Goal: Check status: Check status

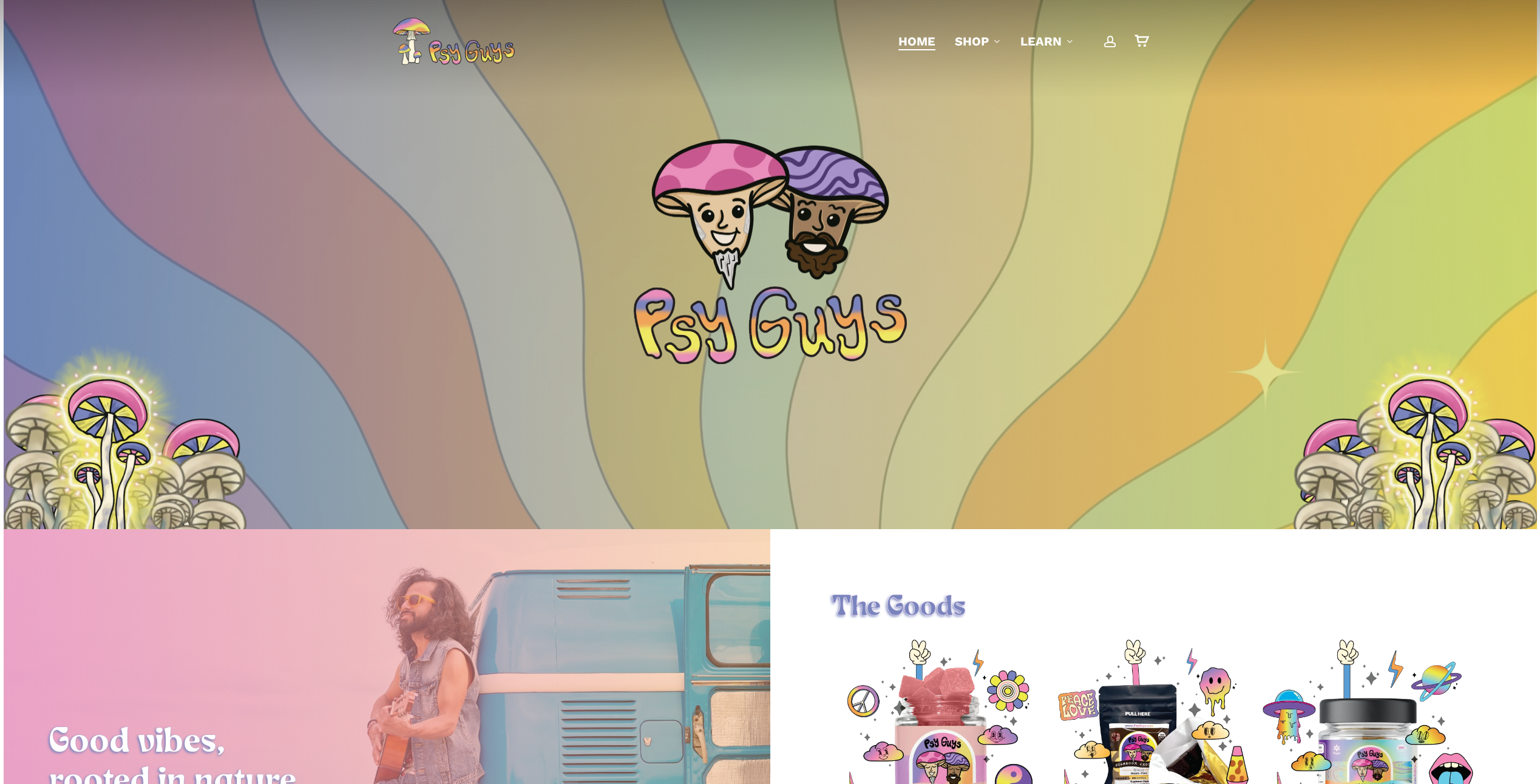
click at [1113, 45] on span "Main Menu" at bounding box center [1110, 41] width 12 height 12
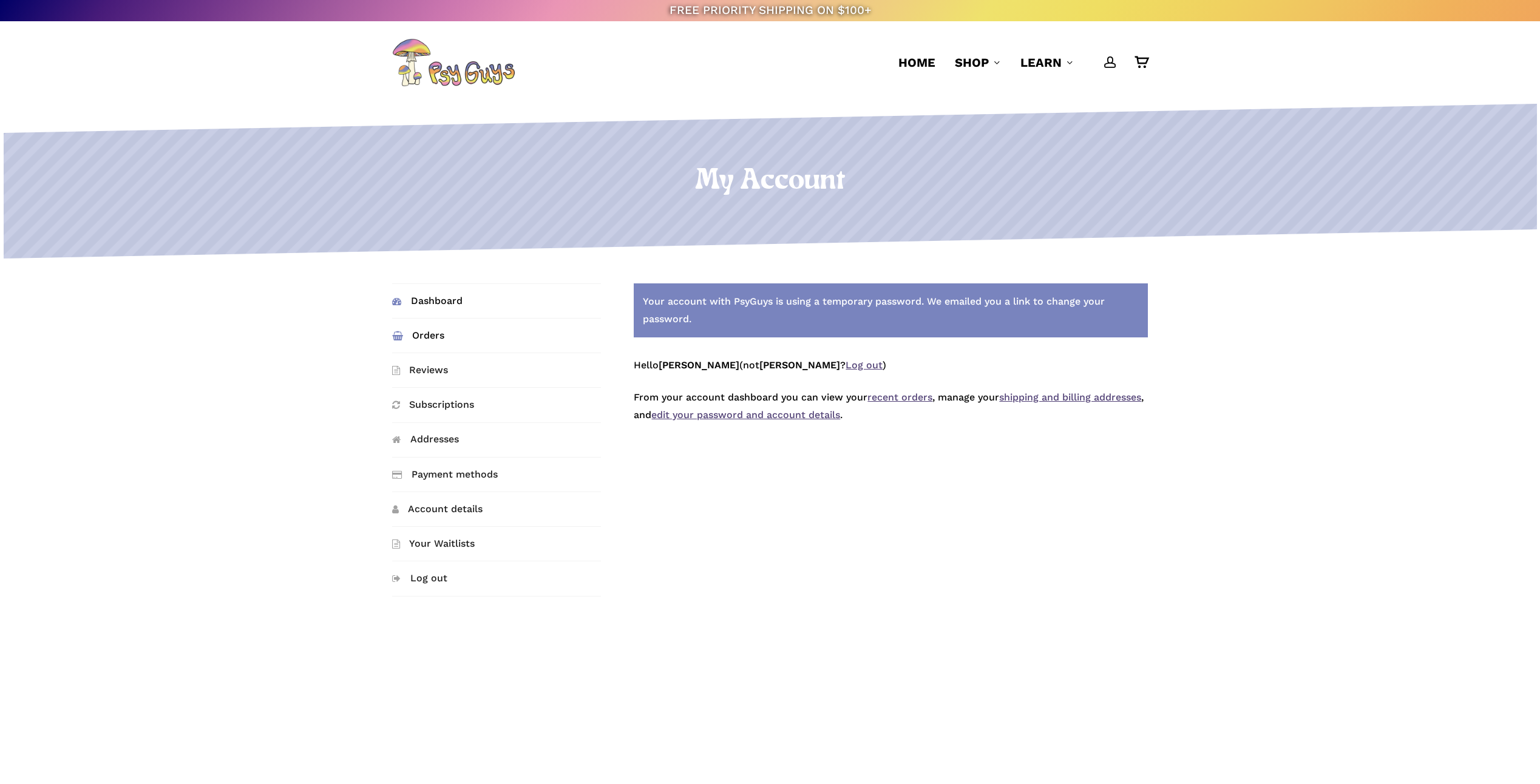
click at [432, 333] on link "Orders" at bounding box center [496, 335] width 209 height 34
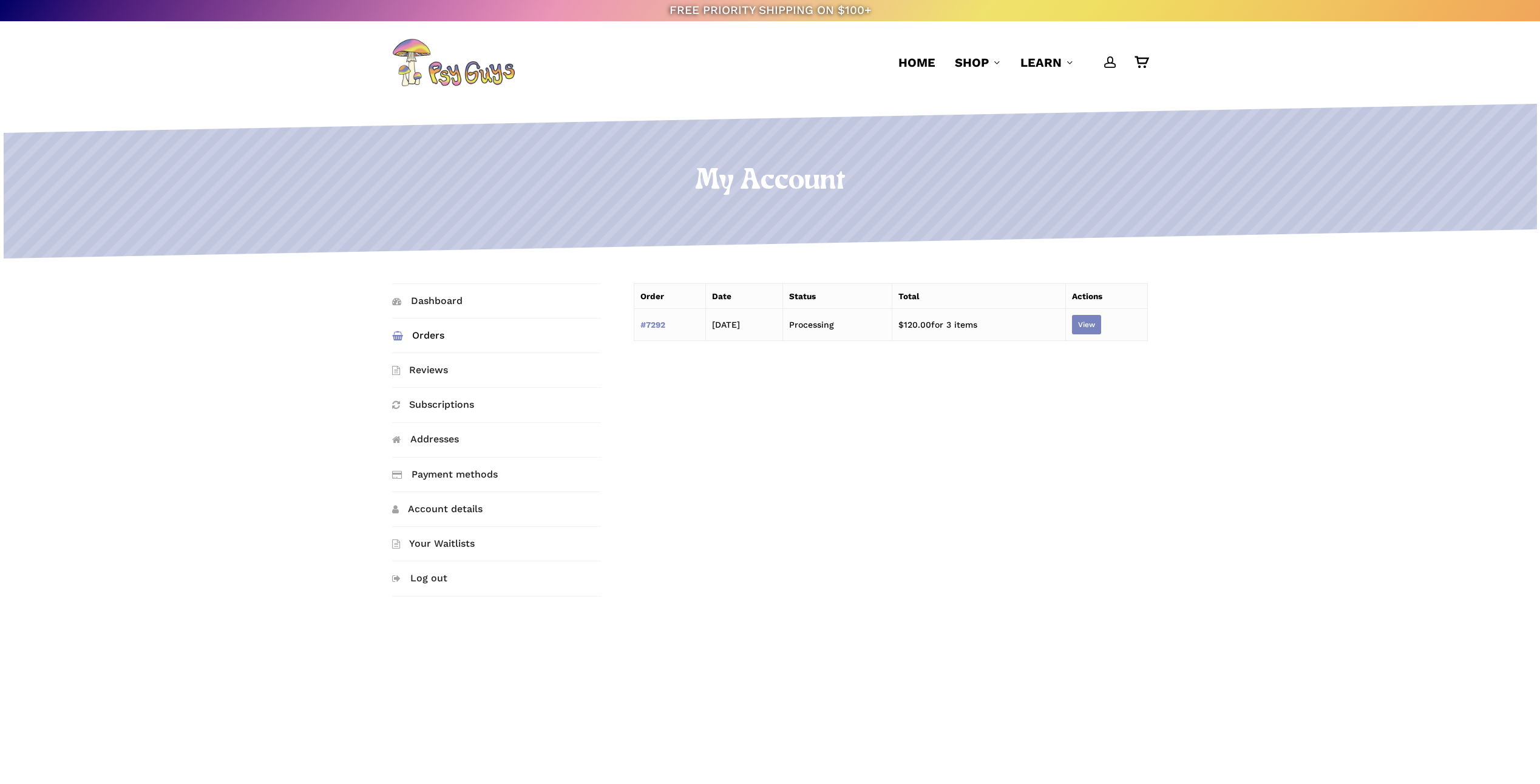
click at [1090, 326] on link "View" at bounding box center [1086, 324] width 29 height 19
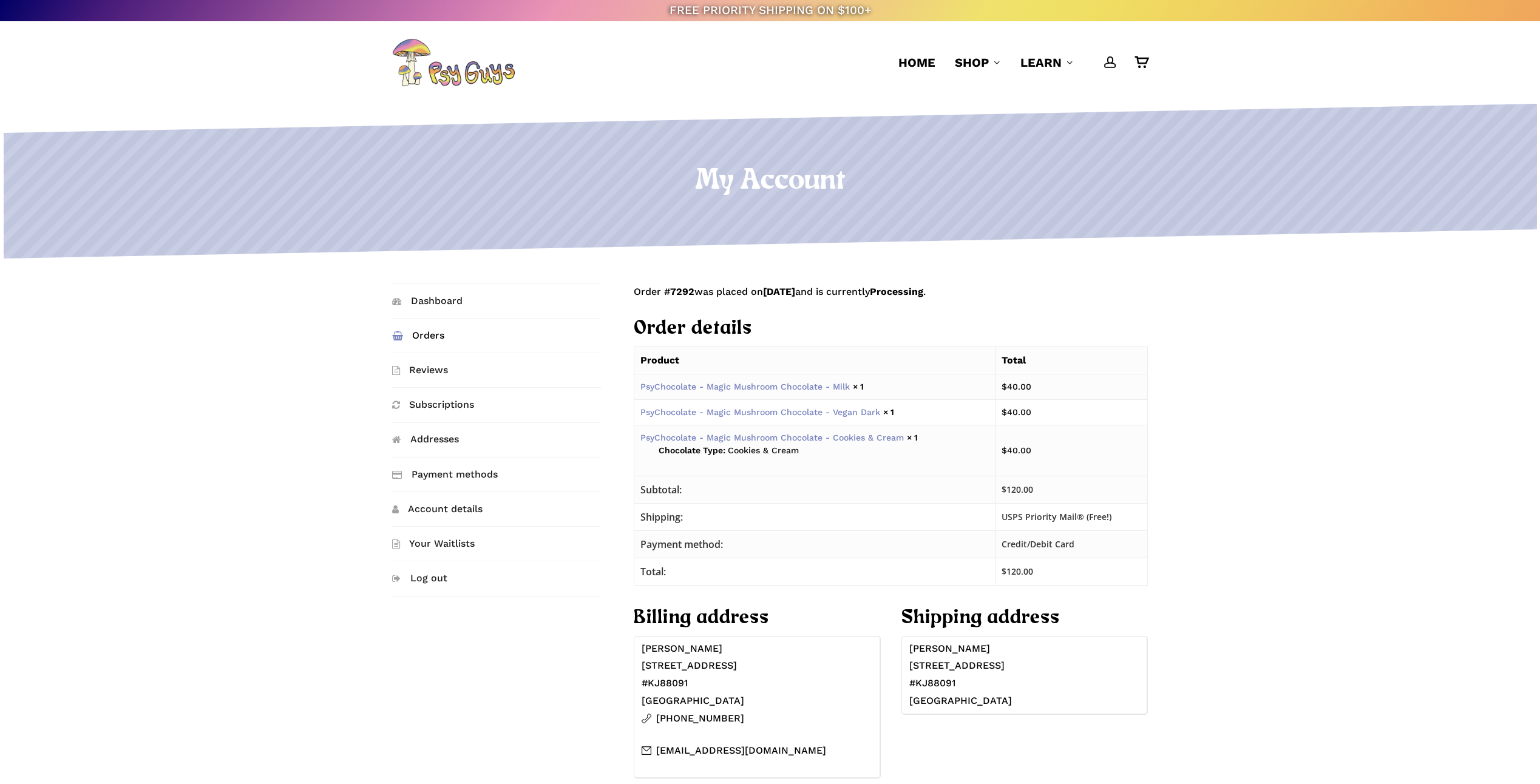
scroll to position [243, 0]
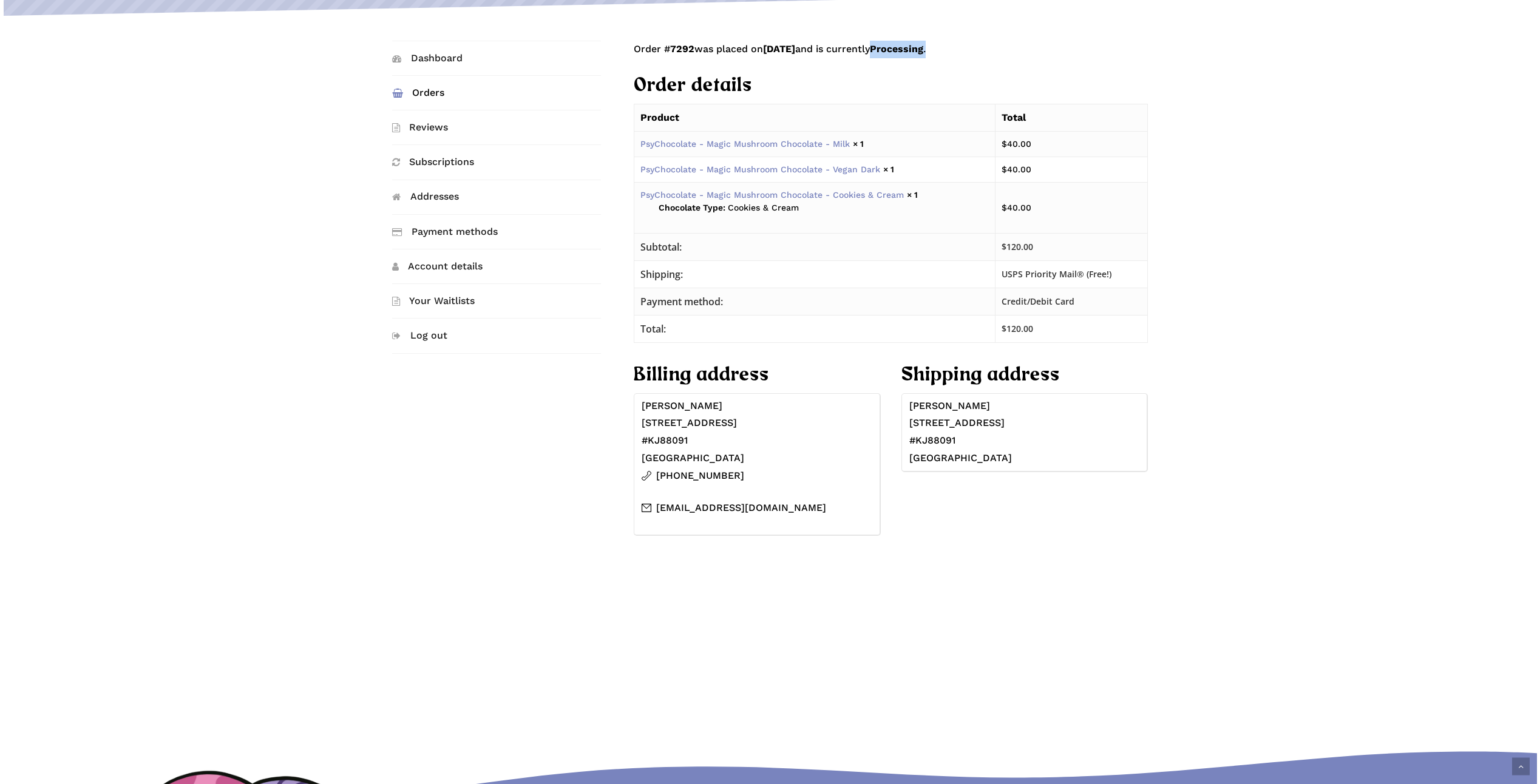
drag, startPoint x: 947, startPoint y: 52, endPoint x: 1044, endPoint y: 52, distance: 97.0
click at [1044, 52] on p "Order # 7292 was placed on September 24, 2025 and is currently Processing ." at bounding box center [891, 56] width 515 height 32
drag, startPoint x: 1044, startPoint y: 52, endPoint x: 1161, endPoint y: 93, distance: 124.0
click at [1161, 93] on div "Dashboard Orders Reviews Subscriptions Addresses Payment methods Account detail…" at bounding box center [770, 298] width 865 height 515
click at [475, 235] on link "Payment methods" at bounding box center [496, 232] width 209 height 34
